Goal: Obtain resource: Download file/media

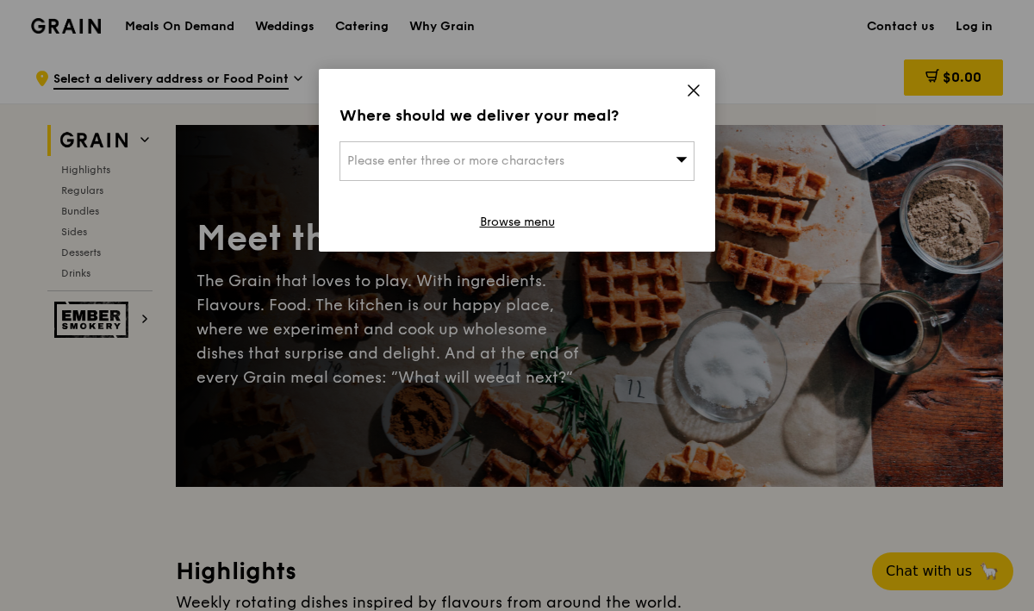
click at [692, 97] on icon at bounding box center [694, 91] width 16 height 16
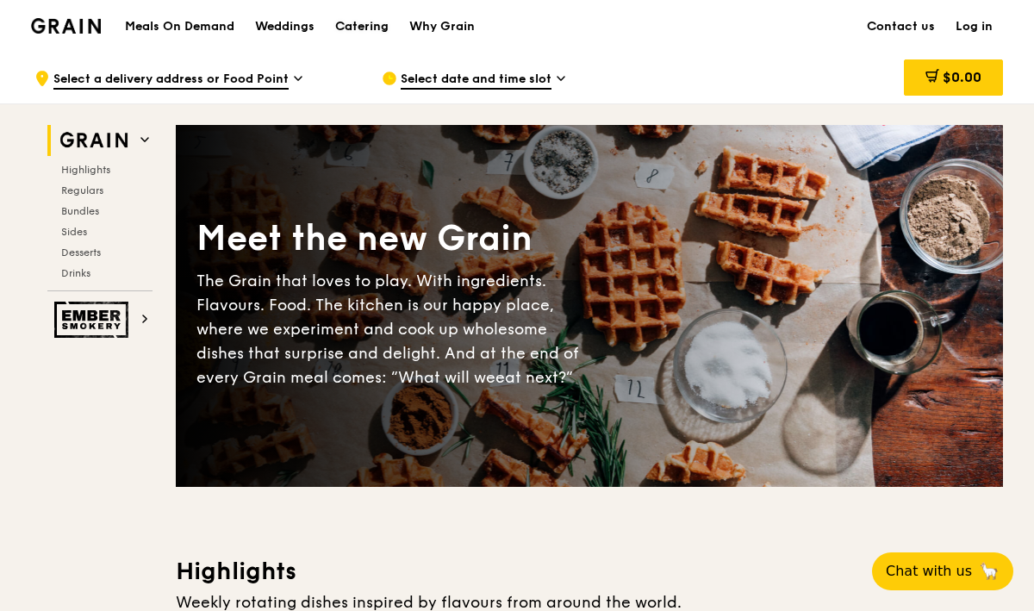
click at [345, 22] on div "Catering" at bounding box center [361, 27] width 53 height 52
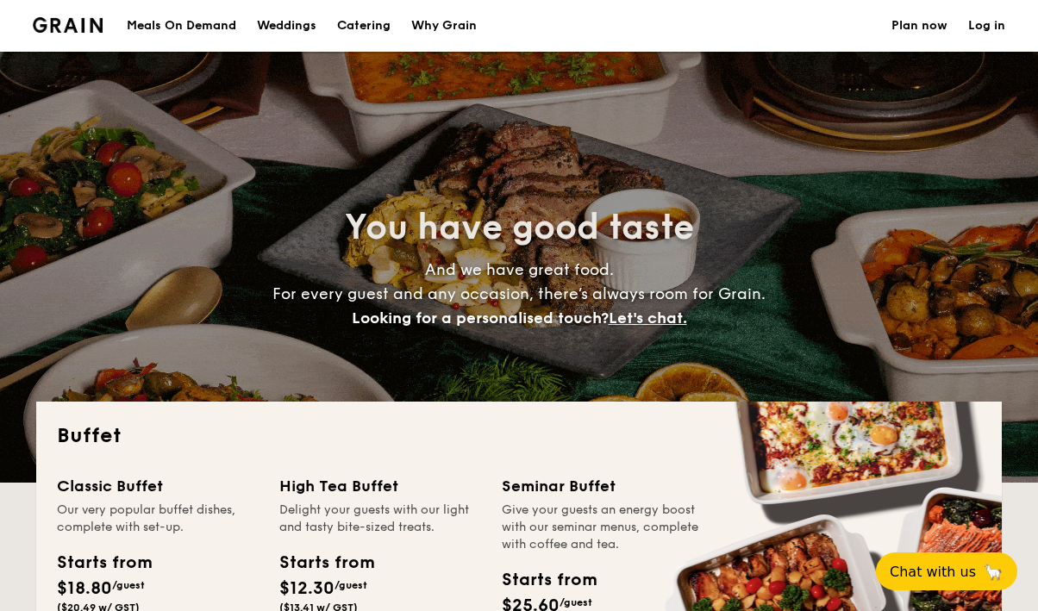
select select
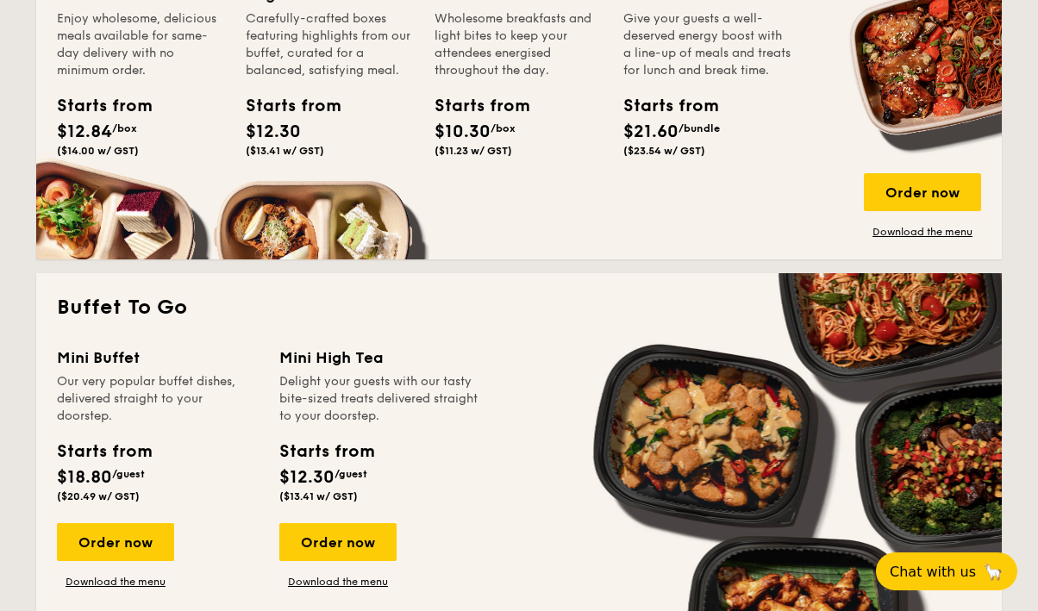
scroll to position [761, 0]
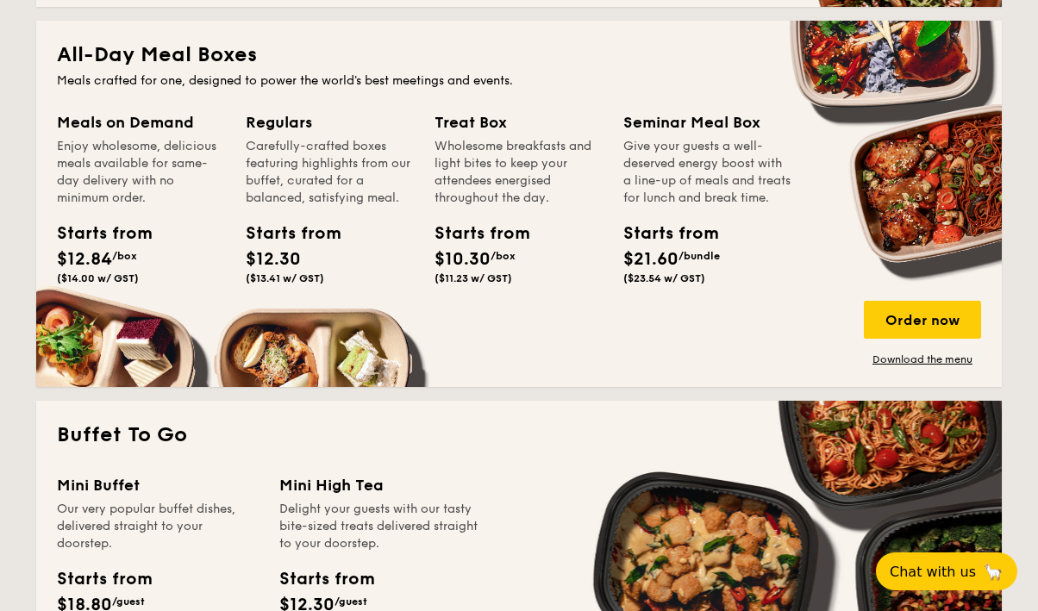
click at [709, 261] on div "Starts from $21.60 /bundle ($23.54 w/ GST)" at bounding box center [707, 256] width 182 height 71
click at [907, 357] on link "Download the menu" at bounding box center [922, 360] width 117 height 14
